Goal: Entertainment & Leisure: Consume media (video, audio)

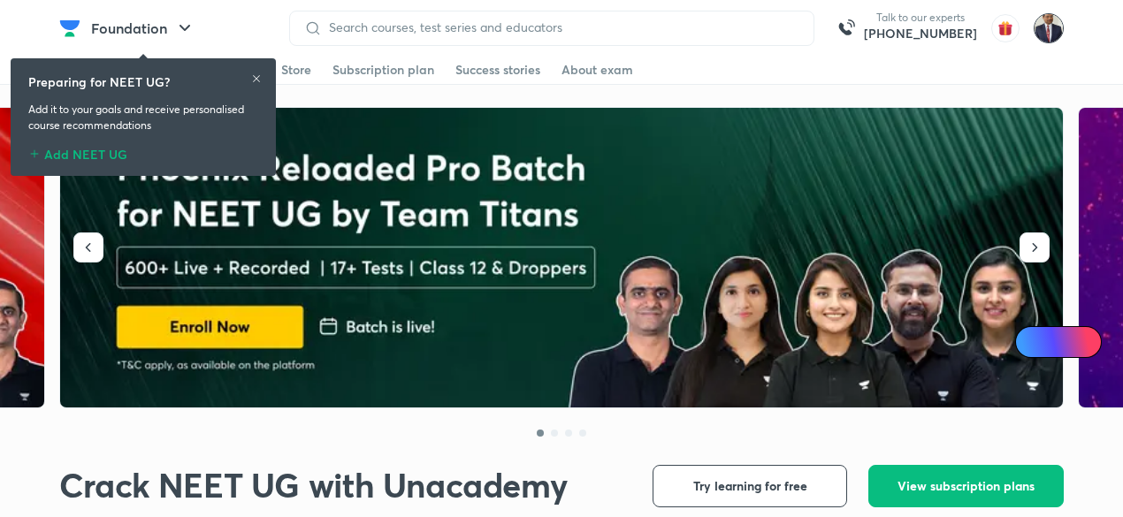
click at [1047, 27] on img at bounding box center [1048, 28] width 30 height 30
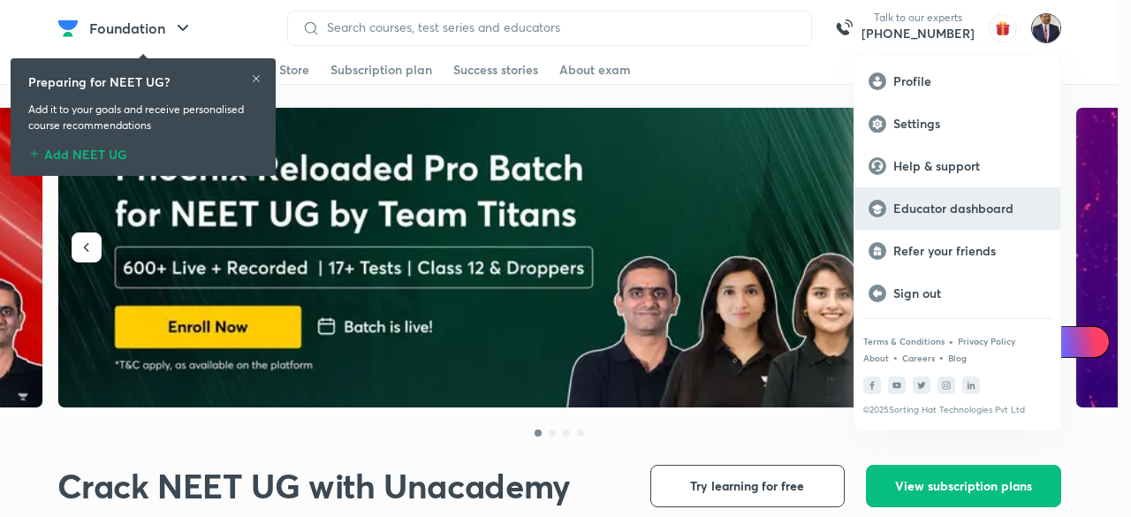
click at [935, 208] on p "Educator dashboard" at bounding box center [970, 209] width 153 height 16
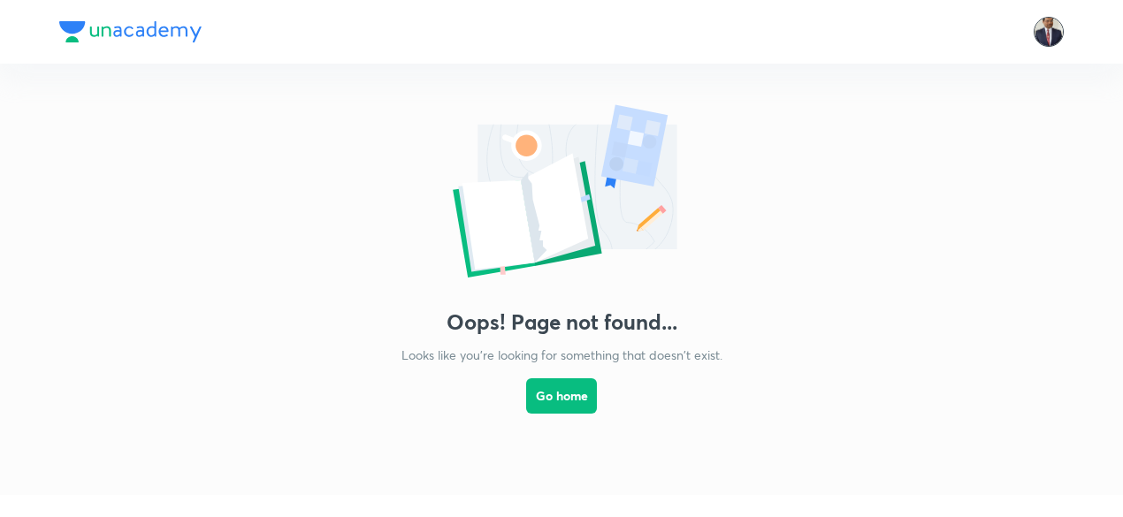
click at [1051, 32] on img at bounding box center [1048, 32] width 30 height 30
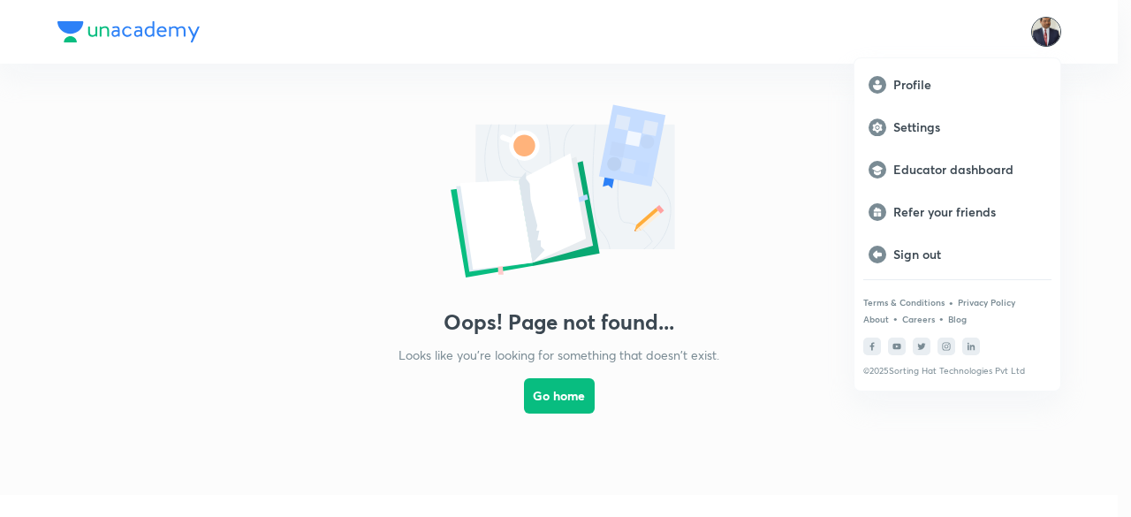
click at [563, 373] on div at bounding box center [565, 258] width 1131 height 517
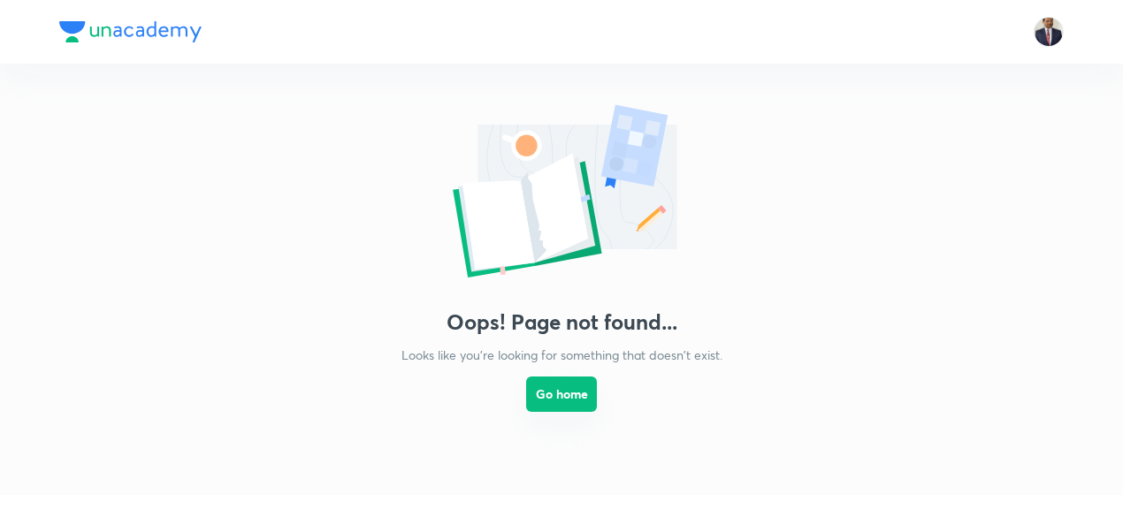
click at [562, 384] on button "Go home" at bounding box center [561, 394] width 71 height 35
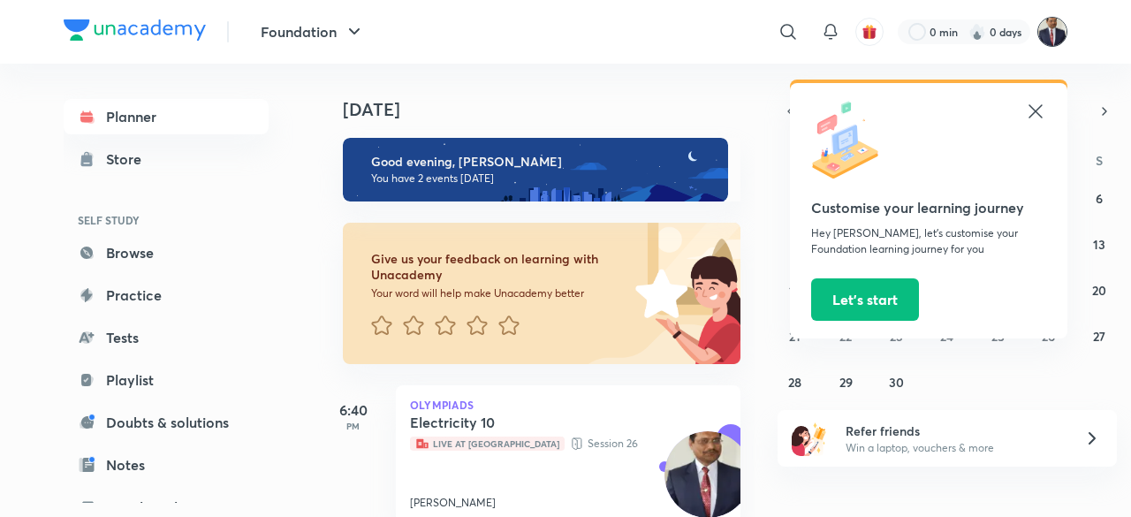
click at [1049, 29] on img at bounding box center [1053, 32] width 30 height 30
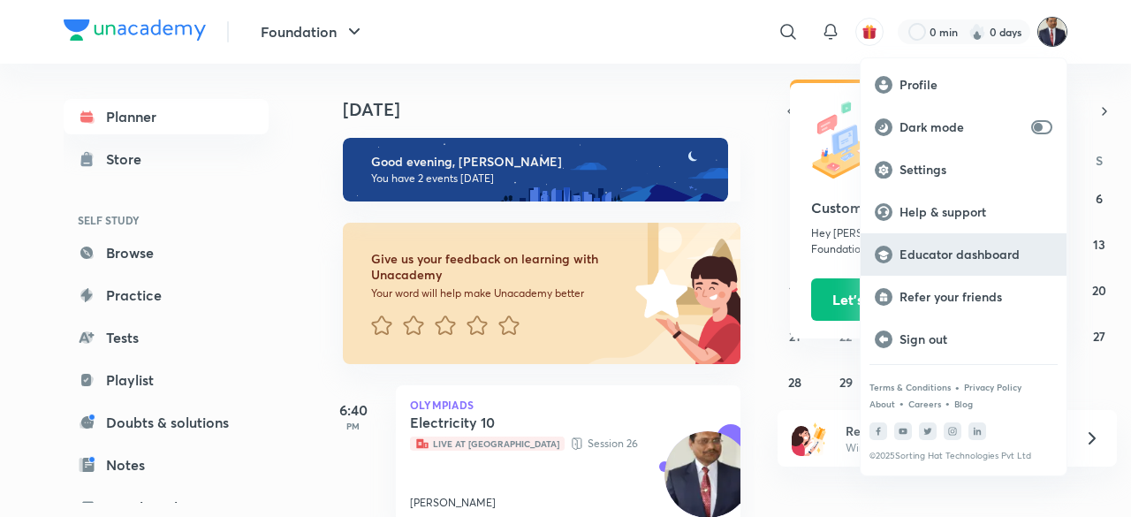
click at [960, 255] on p "Educator dashboard" at bounding box center [976, 255] width 153 height 16
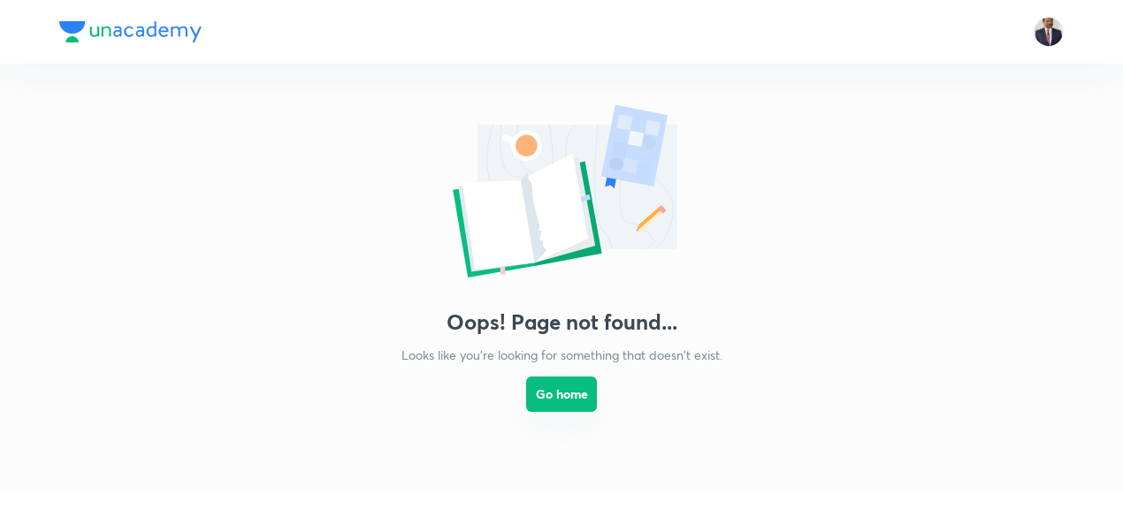
click at [569, 383] on button "Go home" at bounding box center [561, 394] width 71 height 35
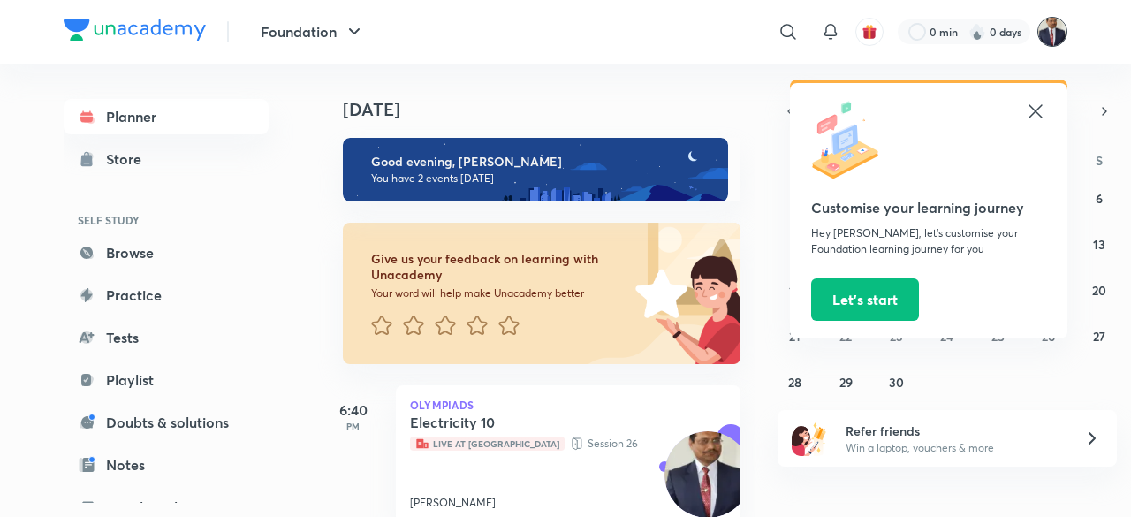
click at [1053, 27] on img at bounding box center [1053, 32] width 30 height 30
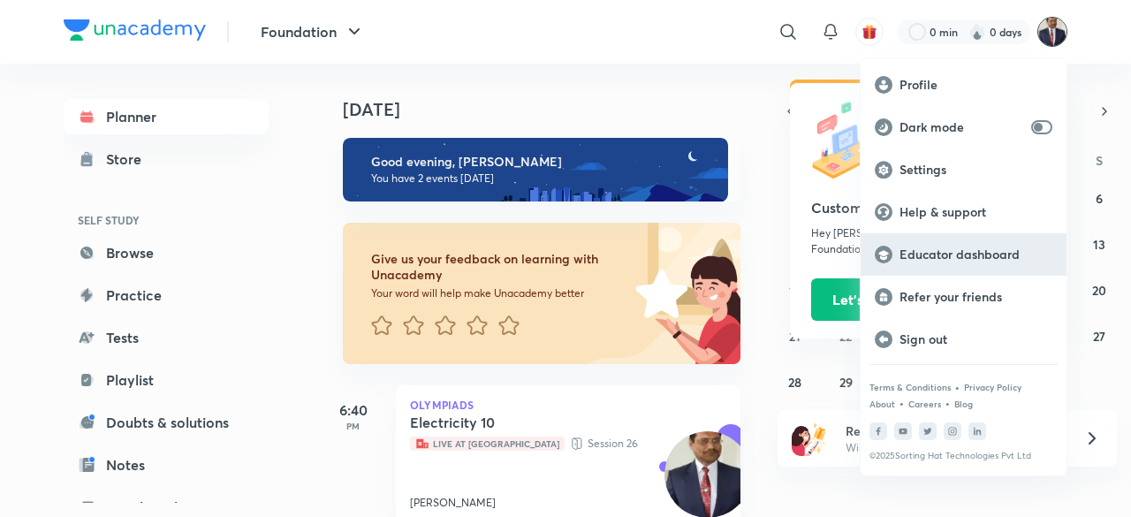
click at [953, 256] on p "Educator dashboard" at bounding box center [976, 255] width 153 height 16
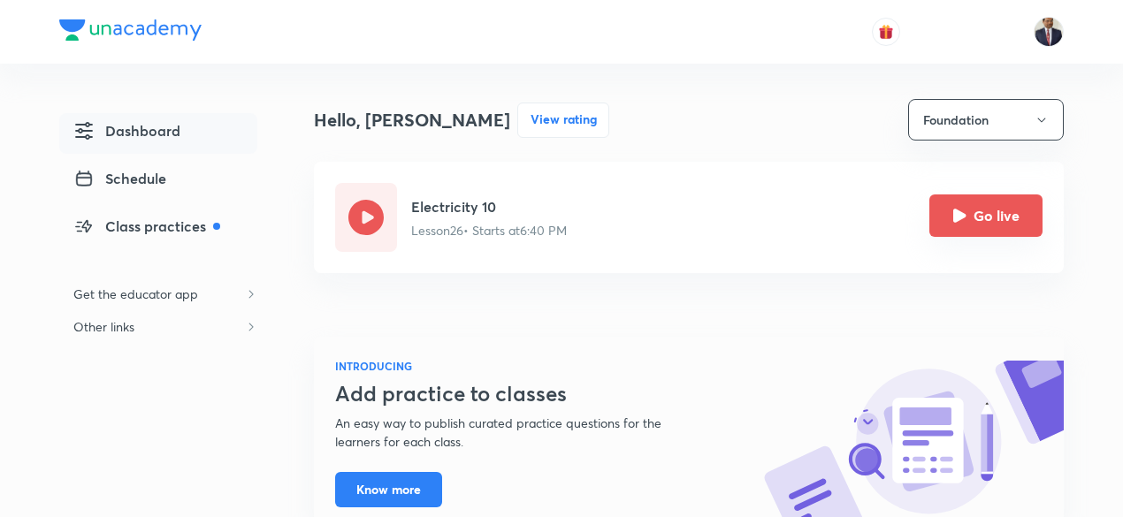
click at [940, 211] on button "Go live" at bounding box center [985, 215] width 113 height 42
